Goal: Check status

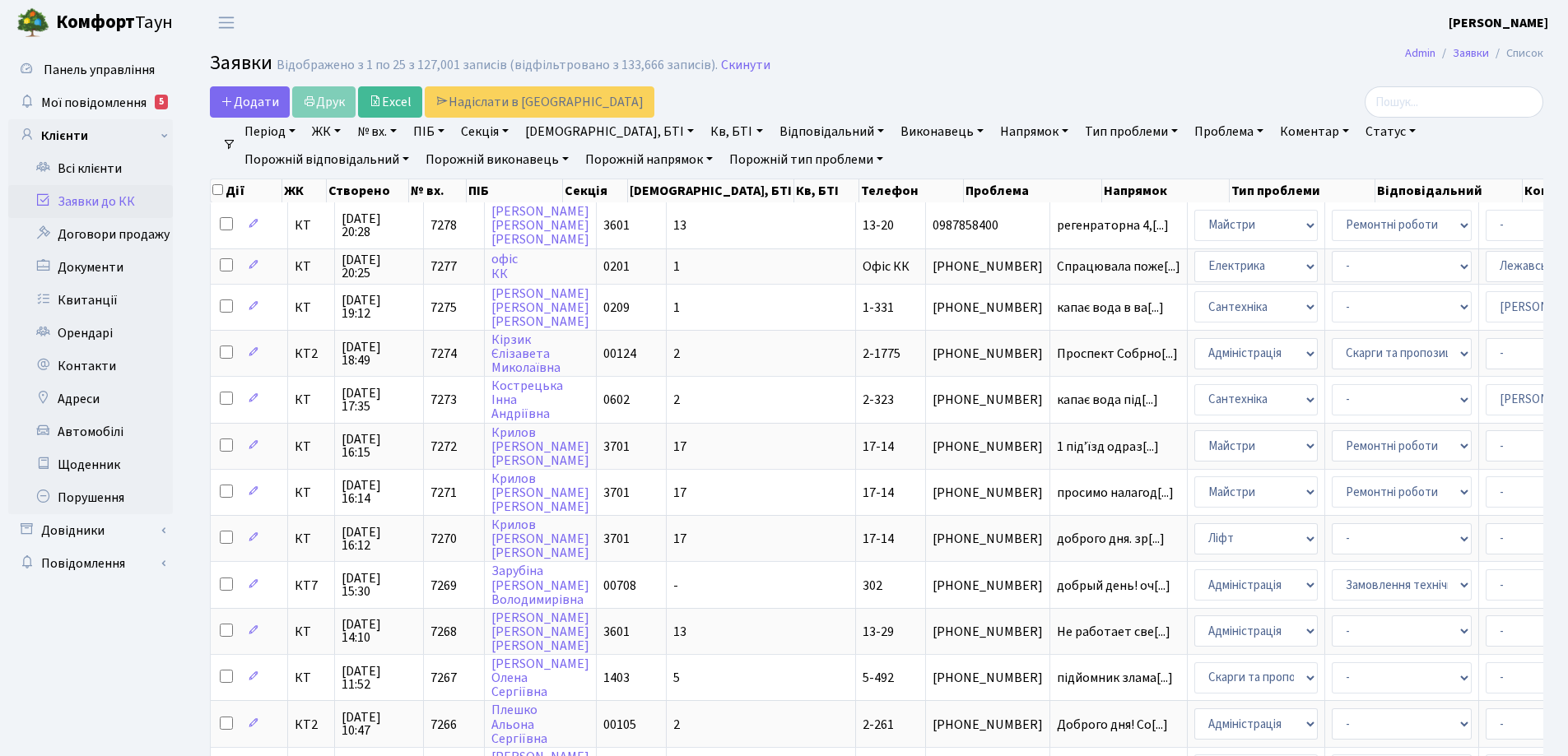
select select "25"
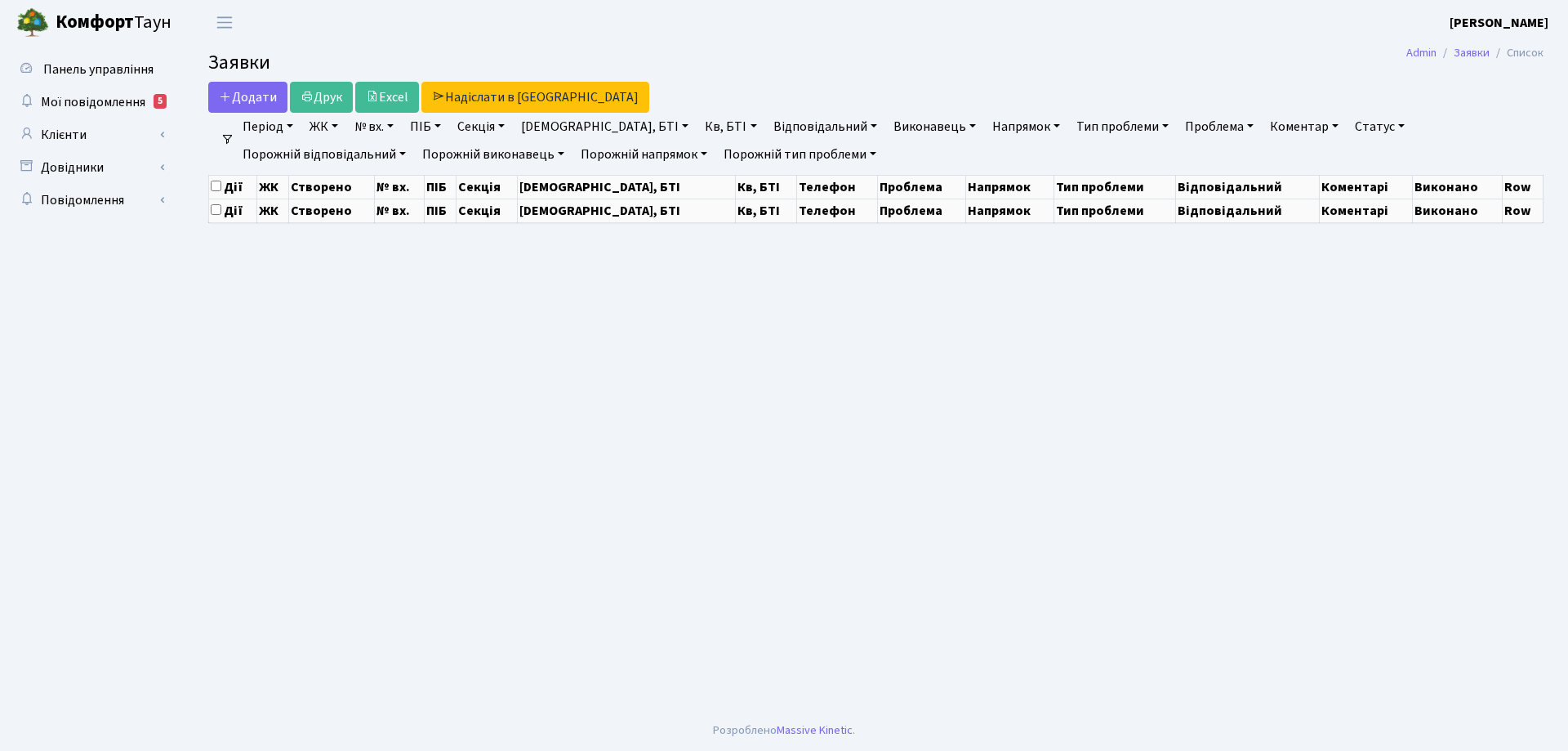
select select "25"
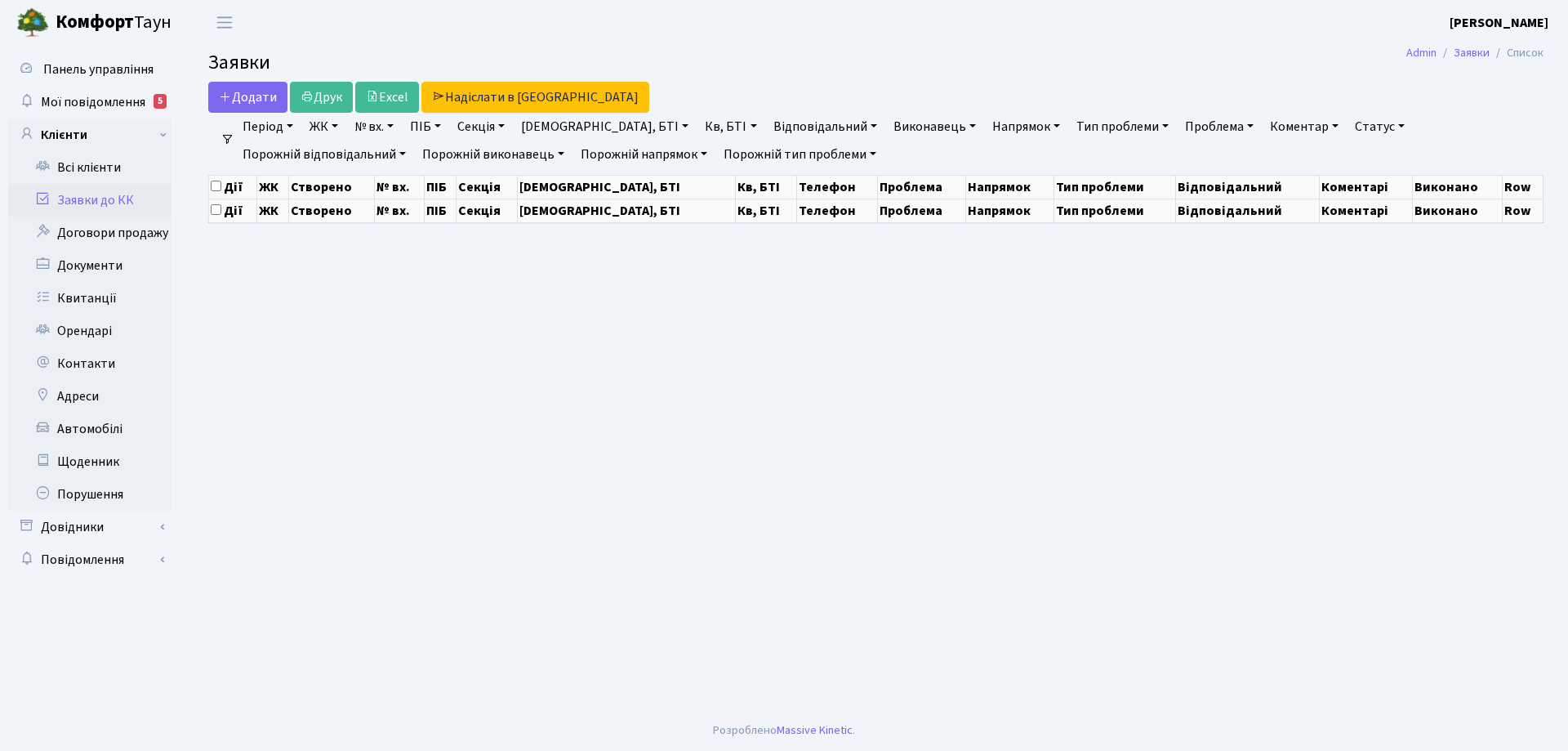
select select "25"
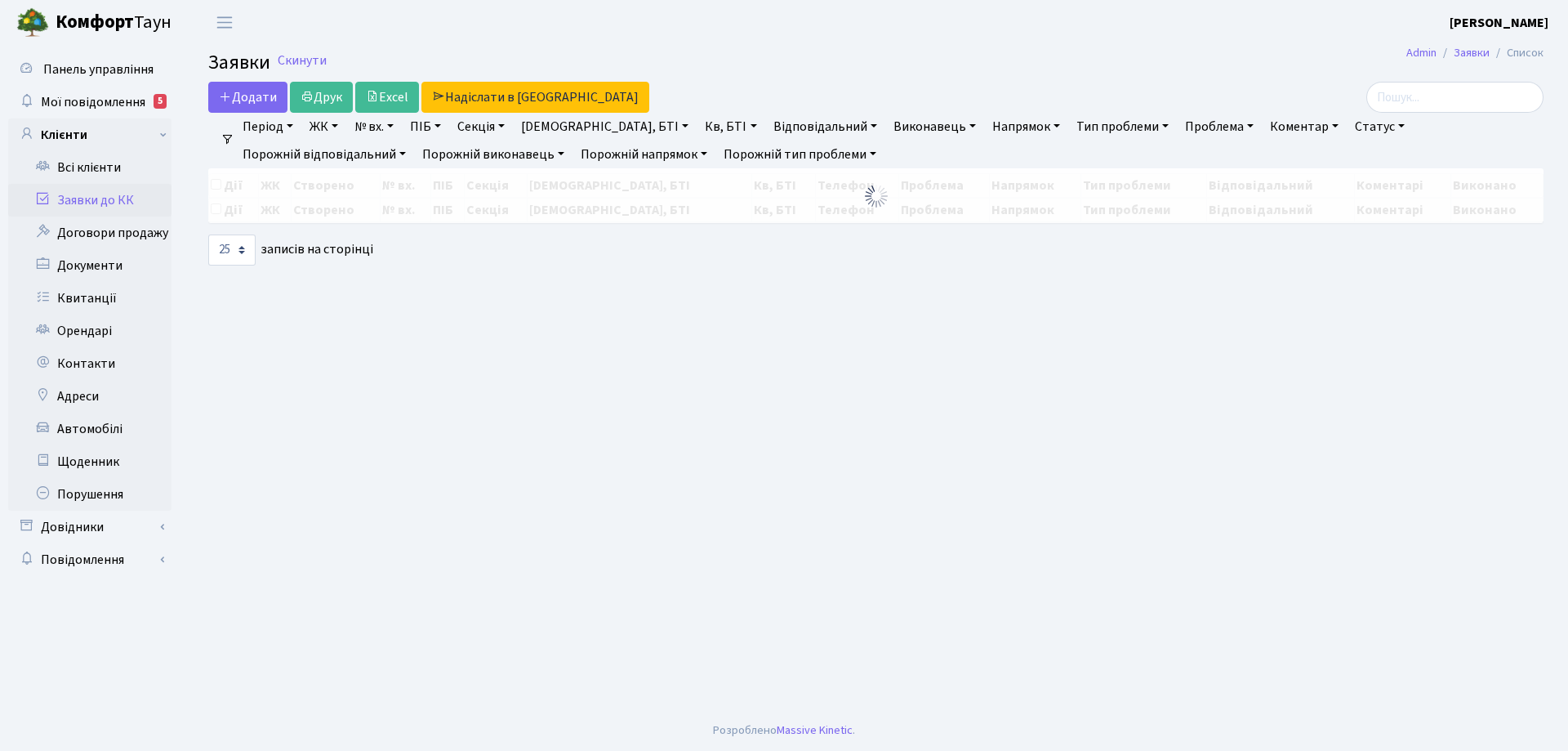
select select "25"
